Goal: Navigation & Orientation: Find specific page/section

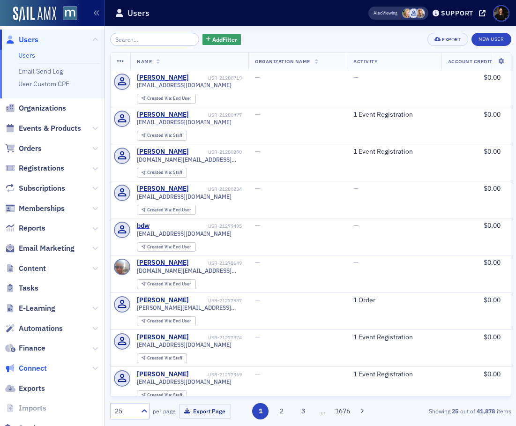
click at [42, 363] on span "Connect" at bounding box center [33, 368] width 28 height 10
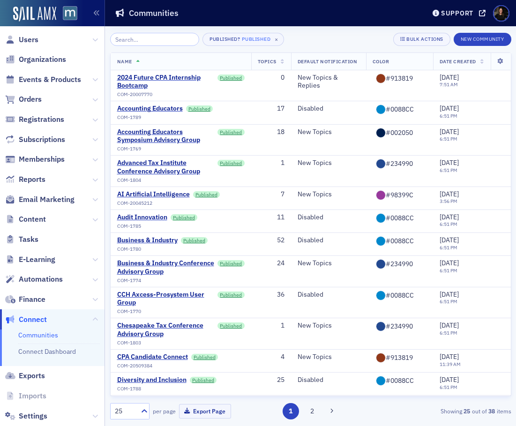
click at [293, 37] on div "Published? Published × Bulk Actions New Community" at bounding box center [310, 39] width 401 height 13
drag, startPoint x: 146, startPoint y: 42, endPoint x: 151, endPoint y: 45, distance: 6.1
click at [147, 43] on input "search" at bounding box center [155, 39] width 90 height 13
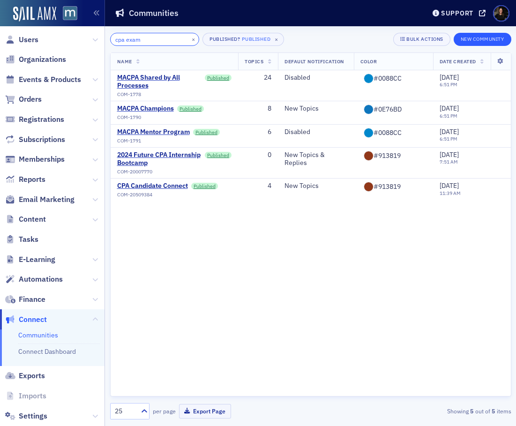
type input "cpa exam"
click at [489, 41] on button "New Community" at bounding box center [483, 39] width 58 height 13
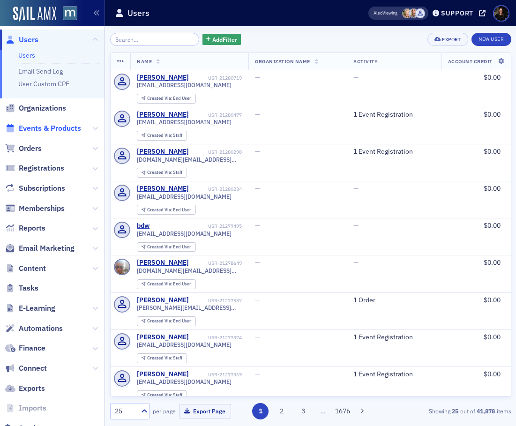
click at [43, 127] on span "Events & Products" at bounding box center [50, 128] width 62 height 10
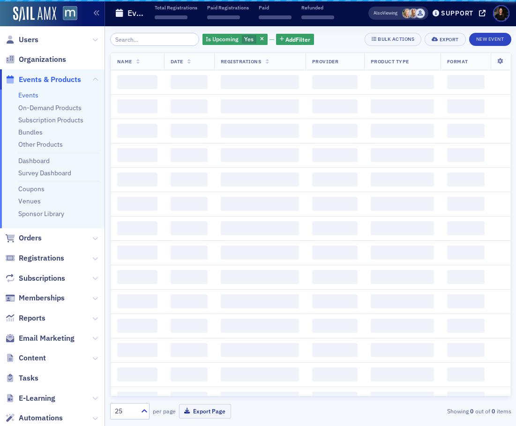
scroll to position [2, 0]
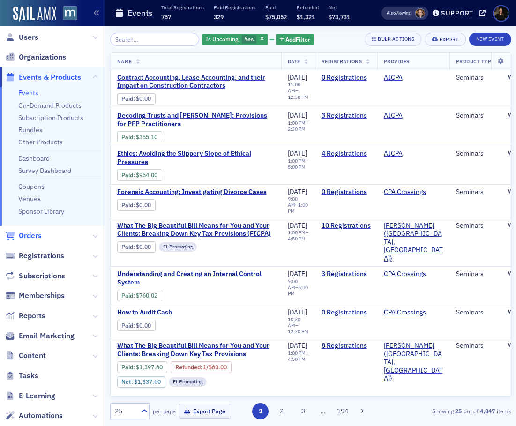
click at [37, 237] on span "Orders" at bounding box center [30, 236] width 23 height 10
